Goal: Transaction & Acquisition: Subscribe to service/newsletter

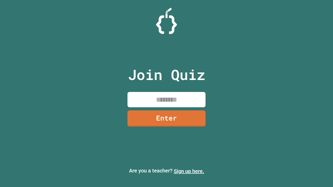
click at [189, 171] on link "Sign up here." at bounding box center [189, 171] width 30 height 6
